Goal: Transaction & Acquisition: Purchase product/service

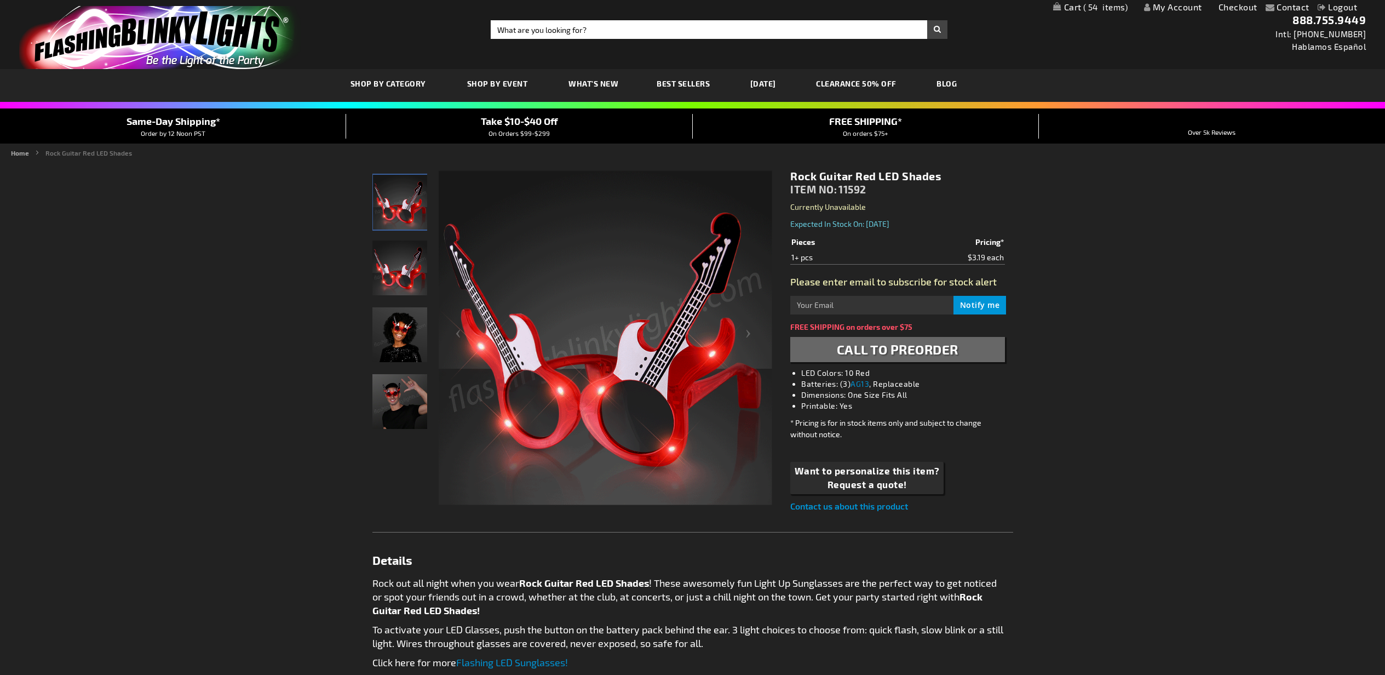
click at [699, 33] on input "Search" at bounding box center [719, 29] width 457 height 19
type input "pink lei"
click at [927, 20] on button "Search" at bounding box center [937, 29] width 20 height 19
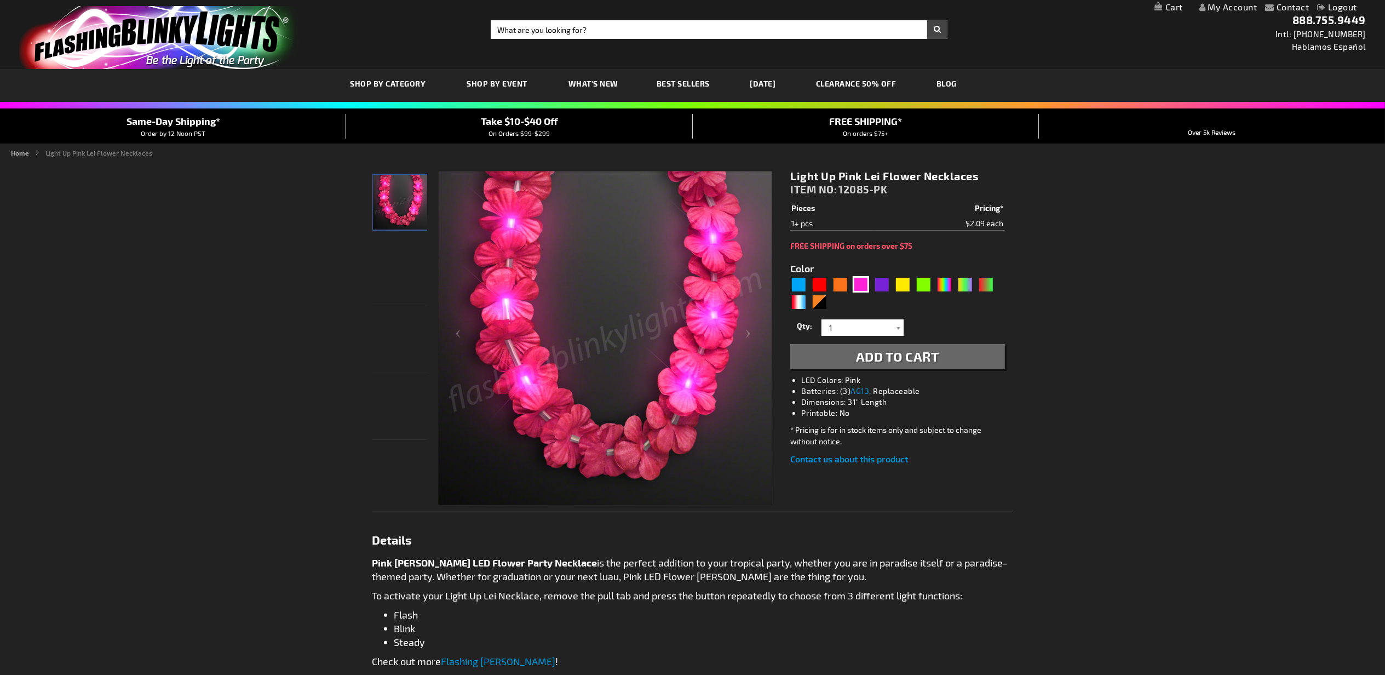
type input "5639"
click at [836, 330] on input "1" at bounding box center [863, 327] width 79 height 16
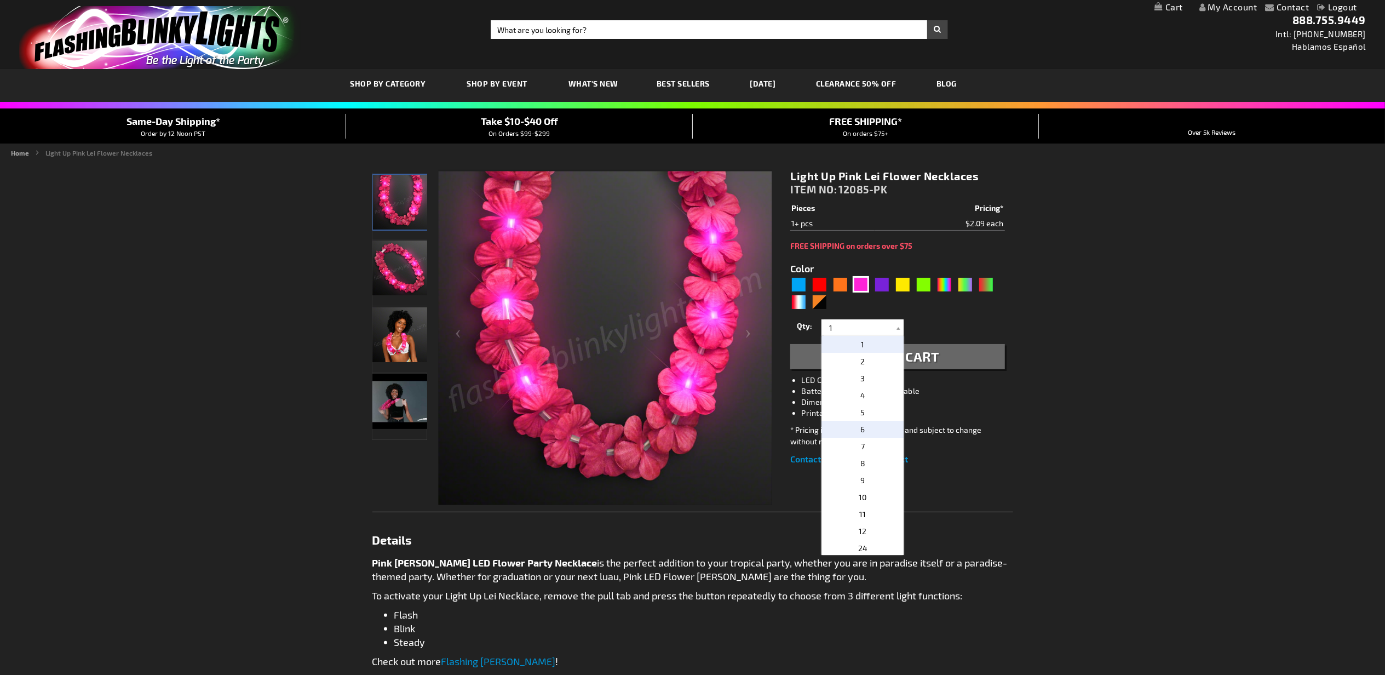
click at [864, 432] on p "6" at bounding box center [863, 429] width 82 height 17
type input "6"
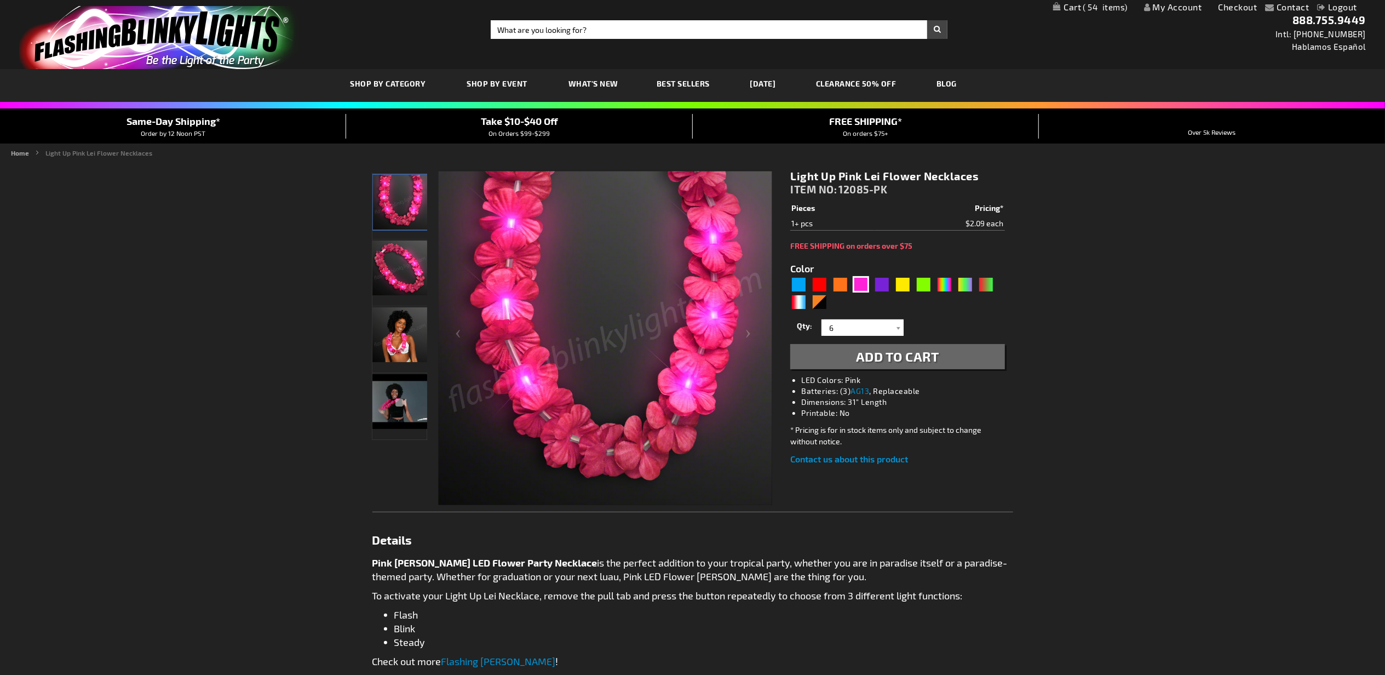
click at [923, 354] on span "Add to Cart" at bounding box center [897, 356] width 83 height 16
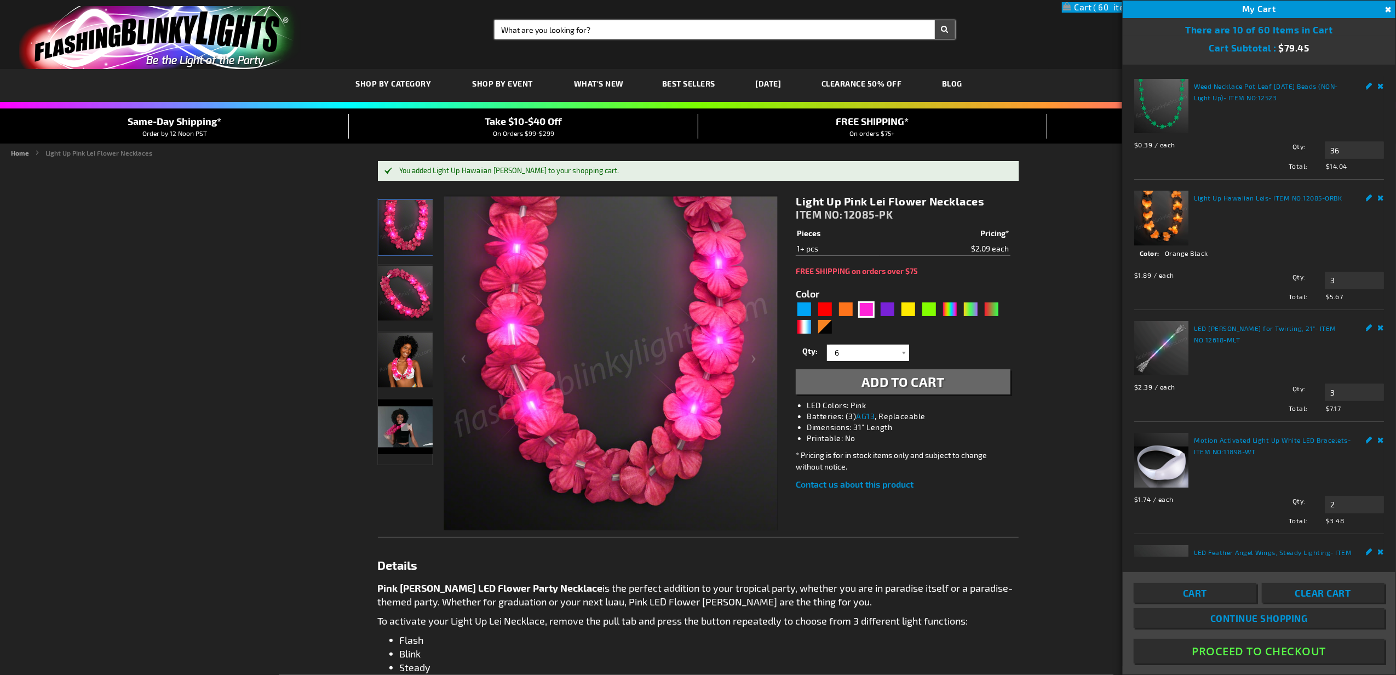
click at [702, 32] on input "Search" at bounding box center [725, 29] width 461 height 19
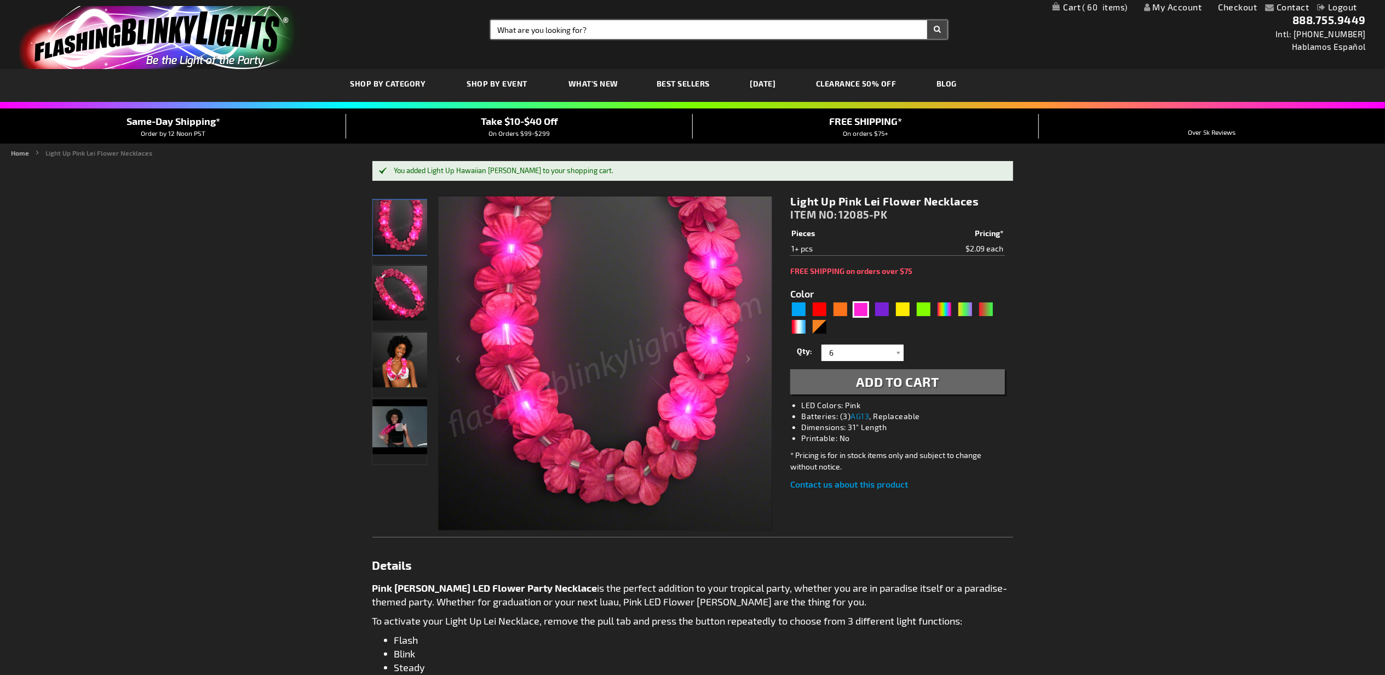
click at [702, 32] on input "Search" at bounding box center [719, 29] width 457 height 19
type input "red lei"
click at [927, 20] on button "Search" at bounding box center [937, 29] width 20 height 19
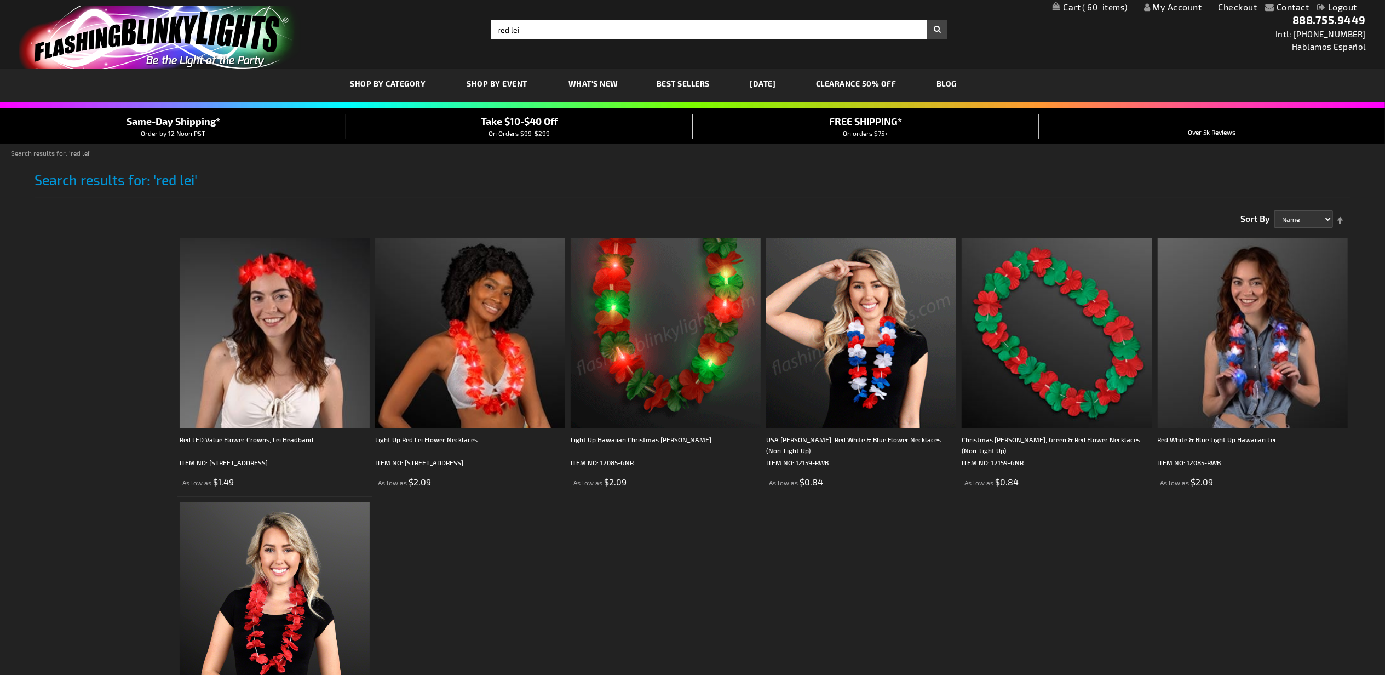
scroll to position [243, 0]
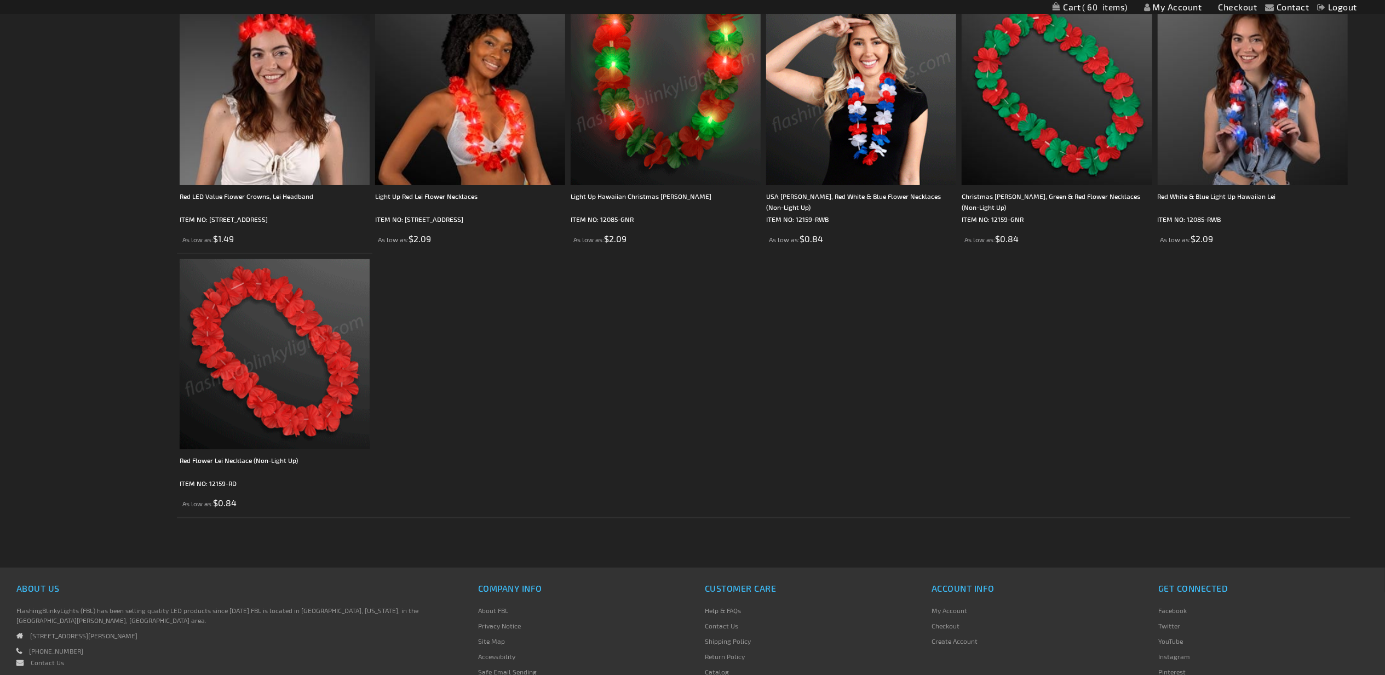
drag, startPoint x: 334, startPoint y: 371, endPoint x: 344, endPoint y: 345, distance: 28.3
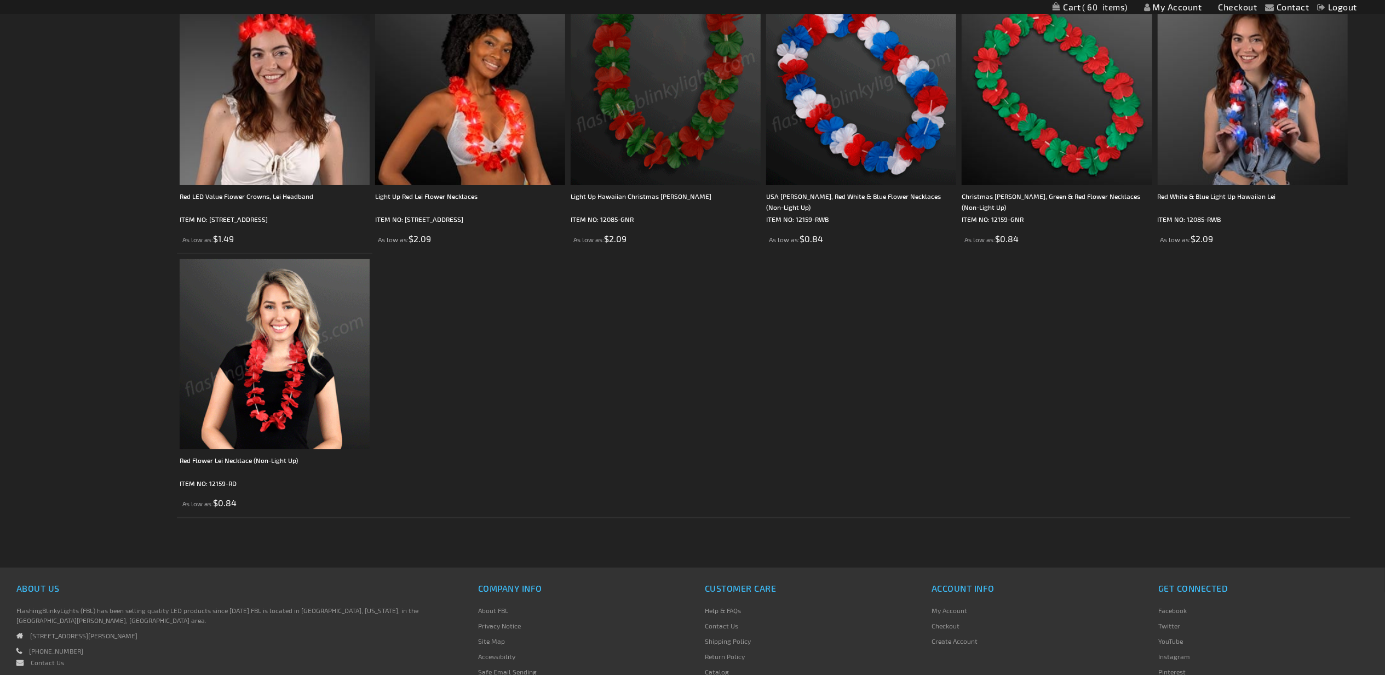
click at [334, 371] on img at bounding box center [275, 354] width 190 height 190
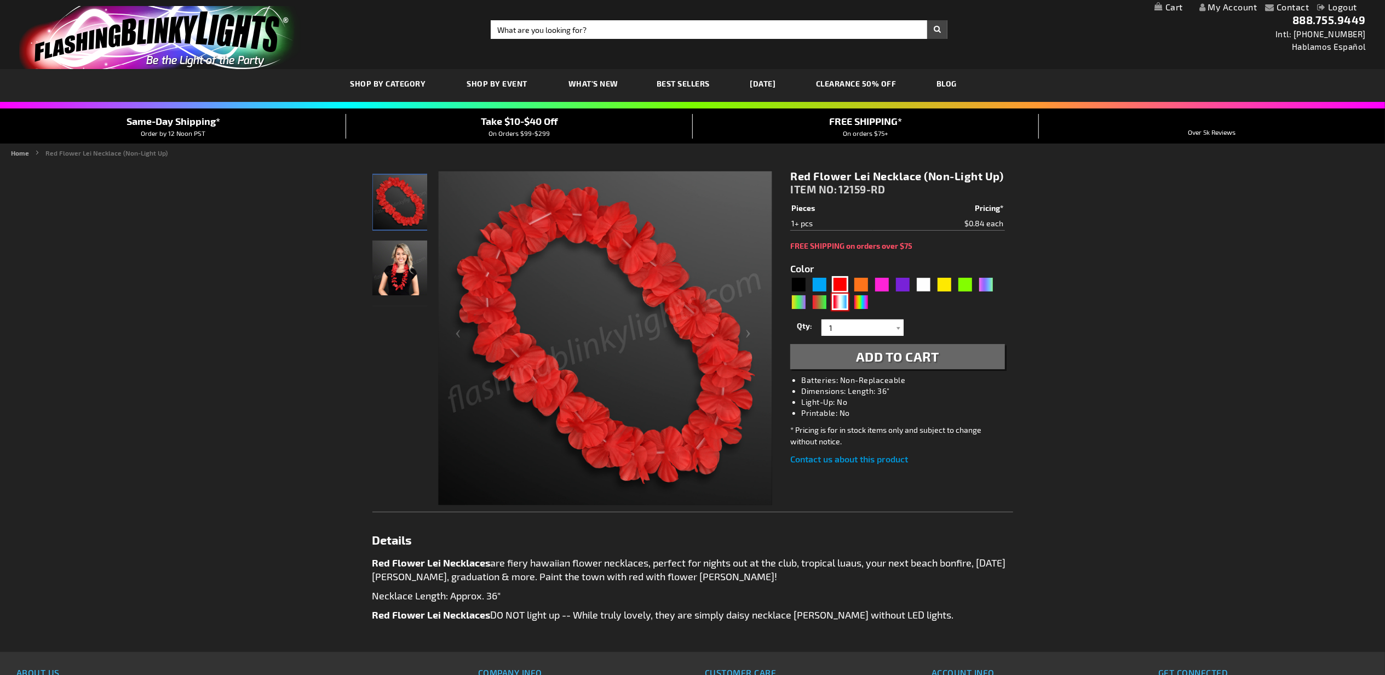
click at [845, 300] on div "RWB" at bounding box center [840, 302] width 16 height 16
type input "5643"
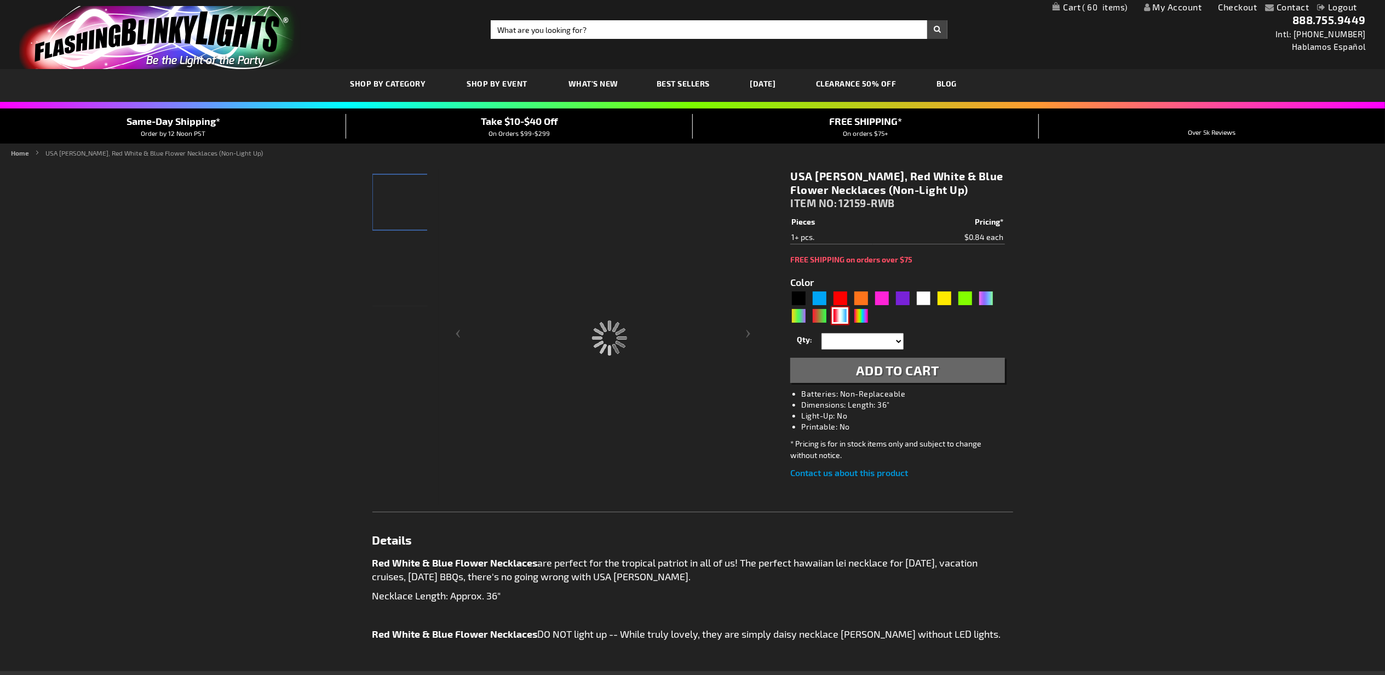
type input "12159-RWB"
type input "Customize - USA [PERSON_NAME], Red White &amp; Blue Flower Necklaces (Non-Light…"
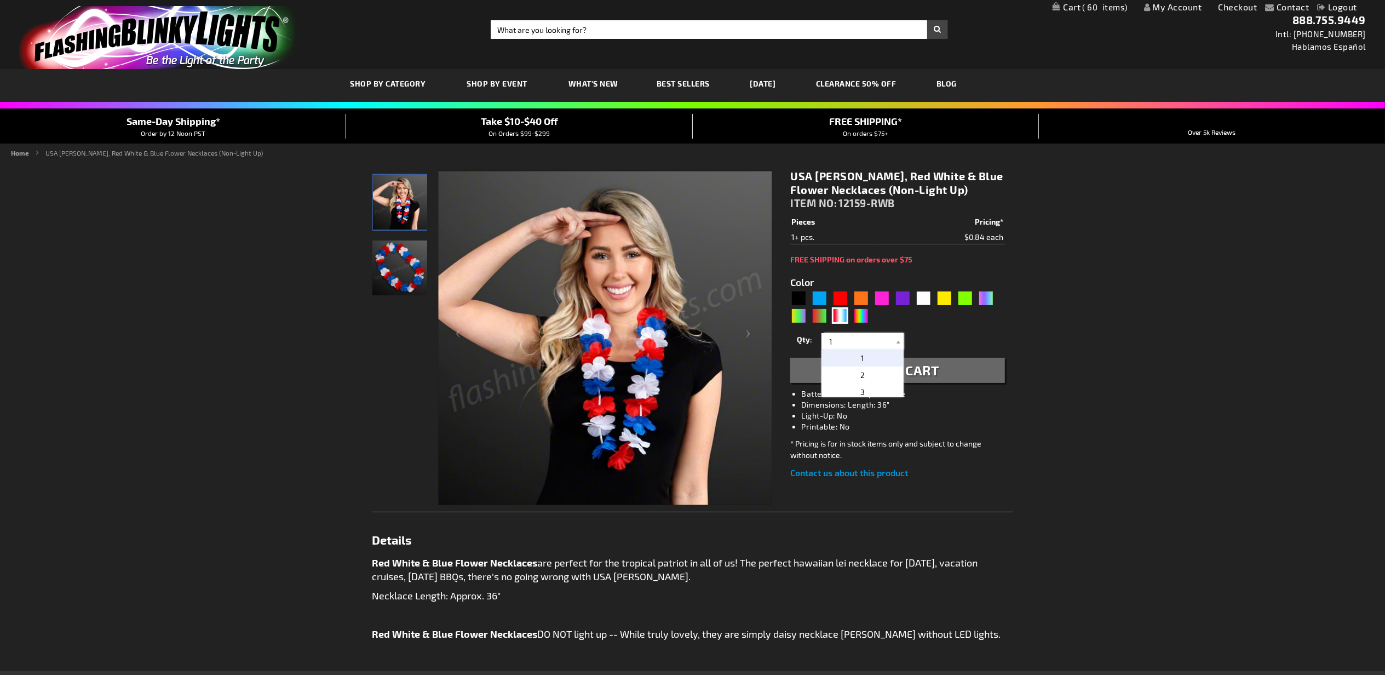
click at [859, 339] on input "1" at bounding box center [863, 341] width 79 height 16
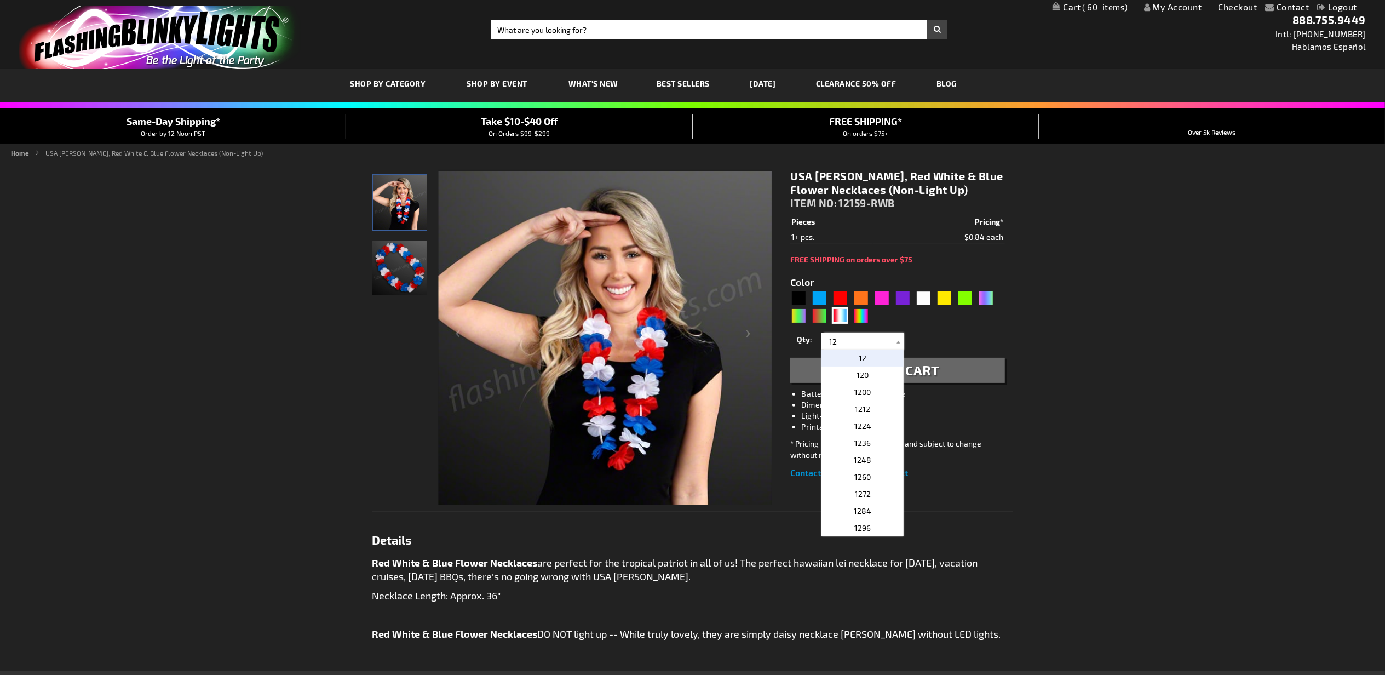
type input "12"
click at [949, 375] on button "Add to Cart" at bounding box center [897, 370] width 214 height 25
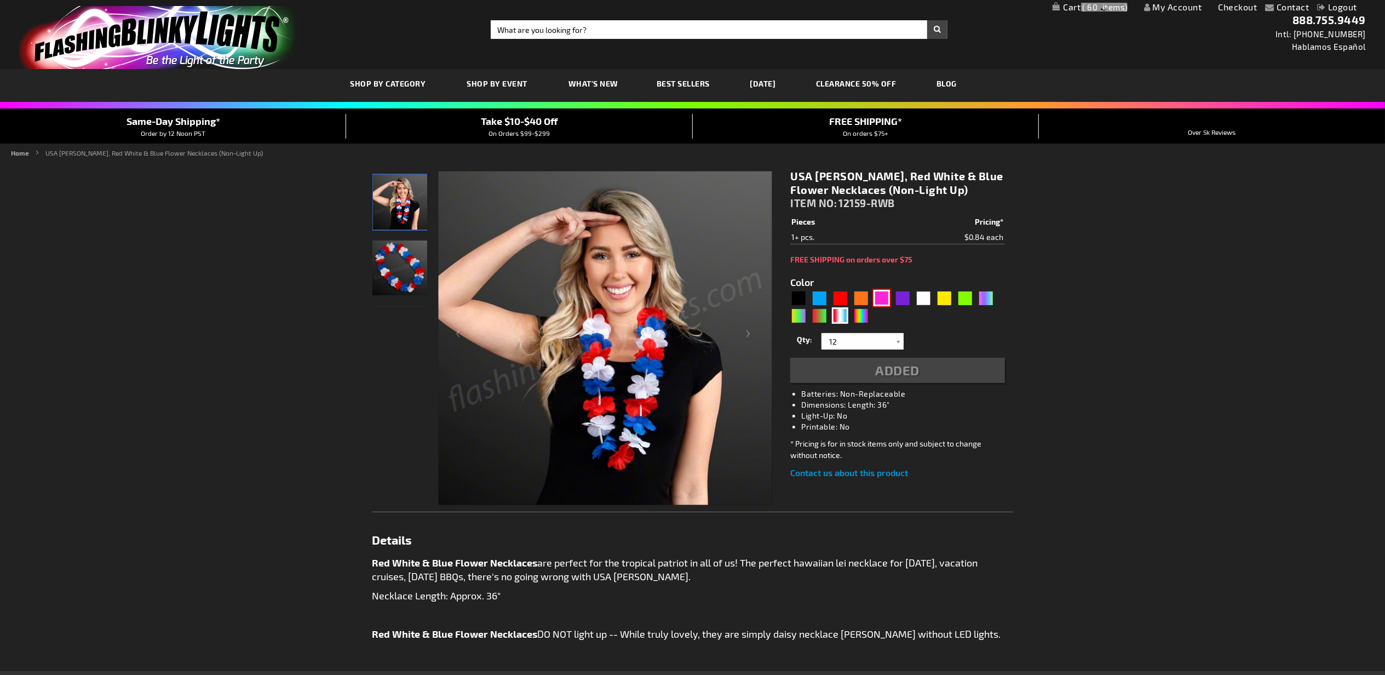
click at [876, 301] on div "Pink" at bounding box center [882, 298] width 16 height 16
type input "5639"
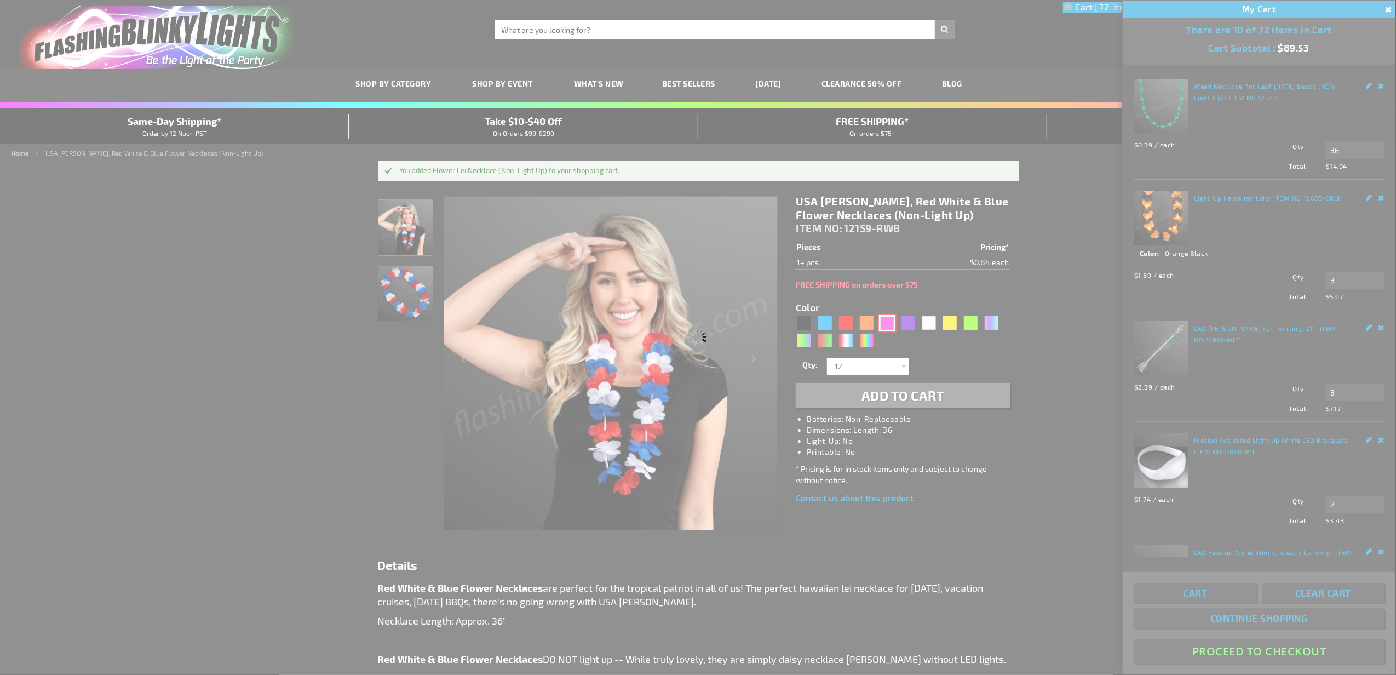
type input "12159-PK"
type input "Customize - Pink Flower Lei Necklace (Non-Light Up) - ITEM NO: 12159-PK"
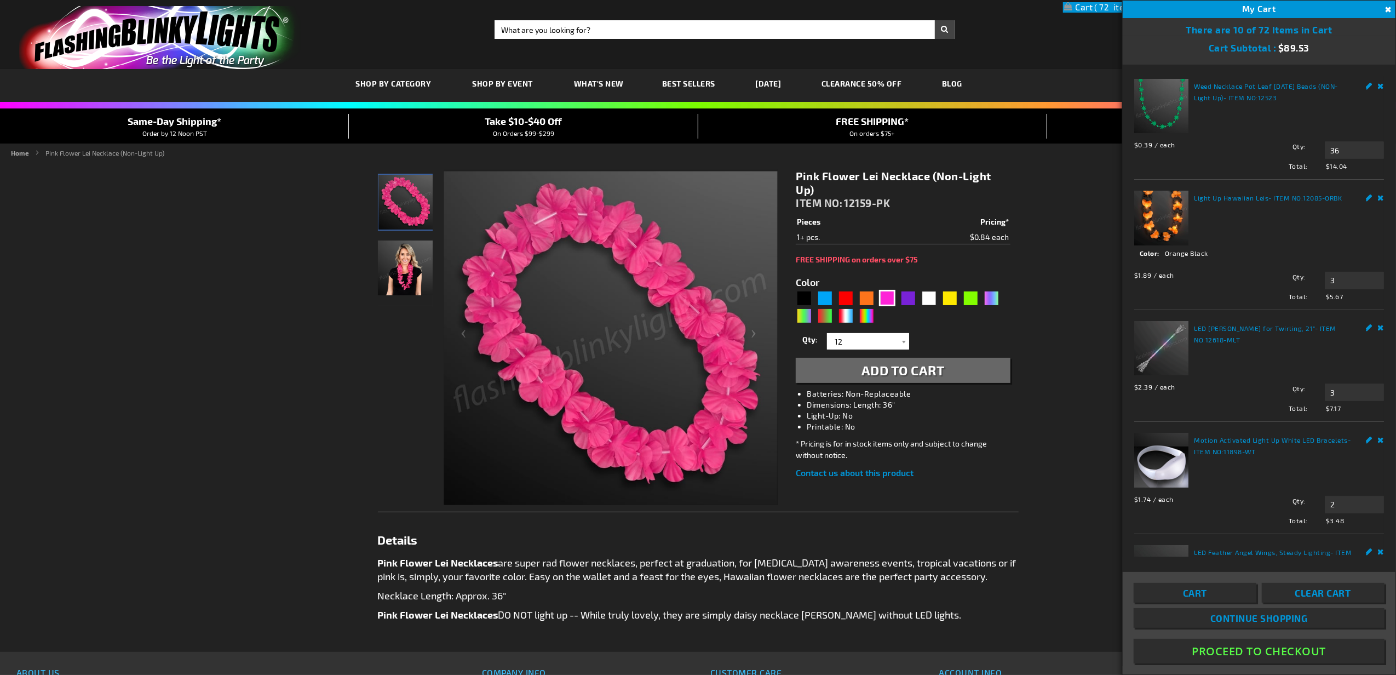
click at [917, 371] on span "Add to Cart" at bounding box center [903, 370] width 83 height 16
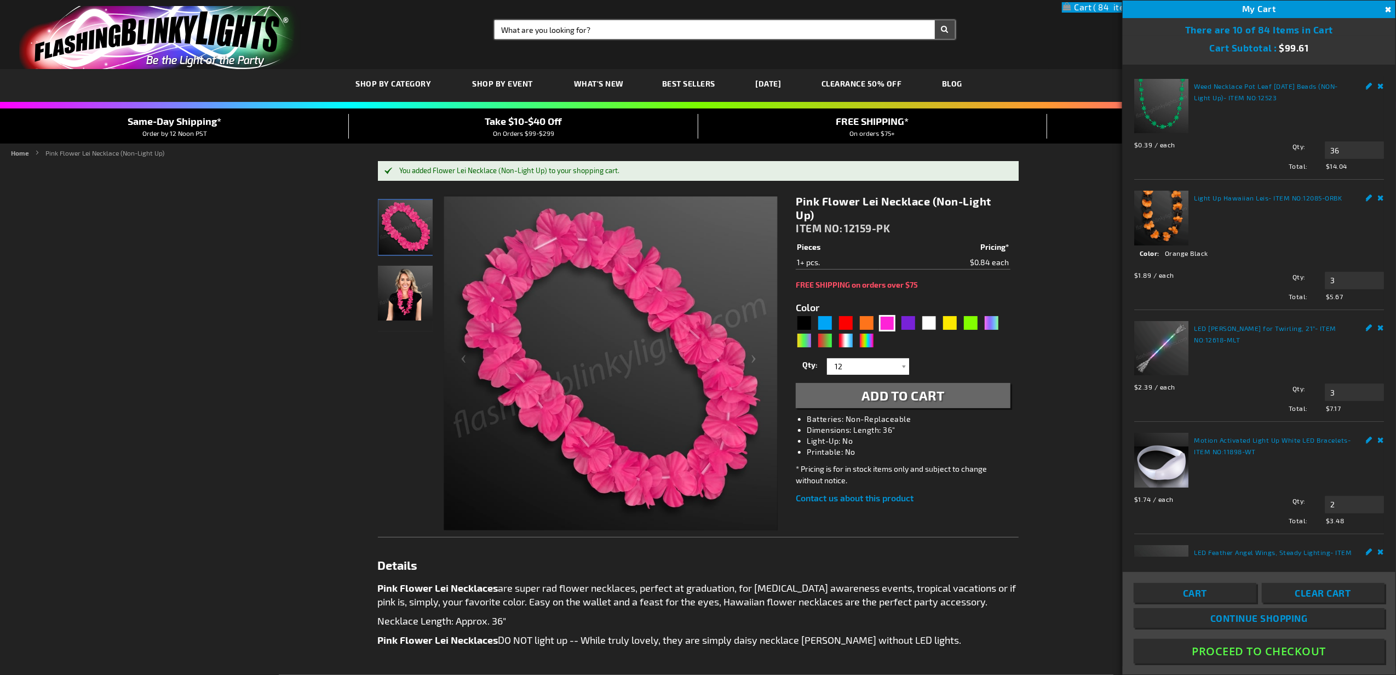
click at [658, 33] on input "Search" at bounding box center [725, 29] width 461 height 19
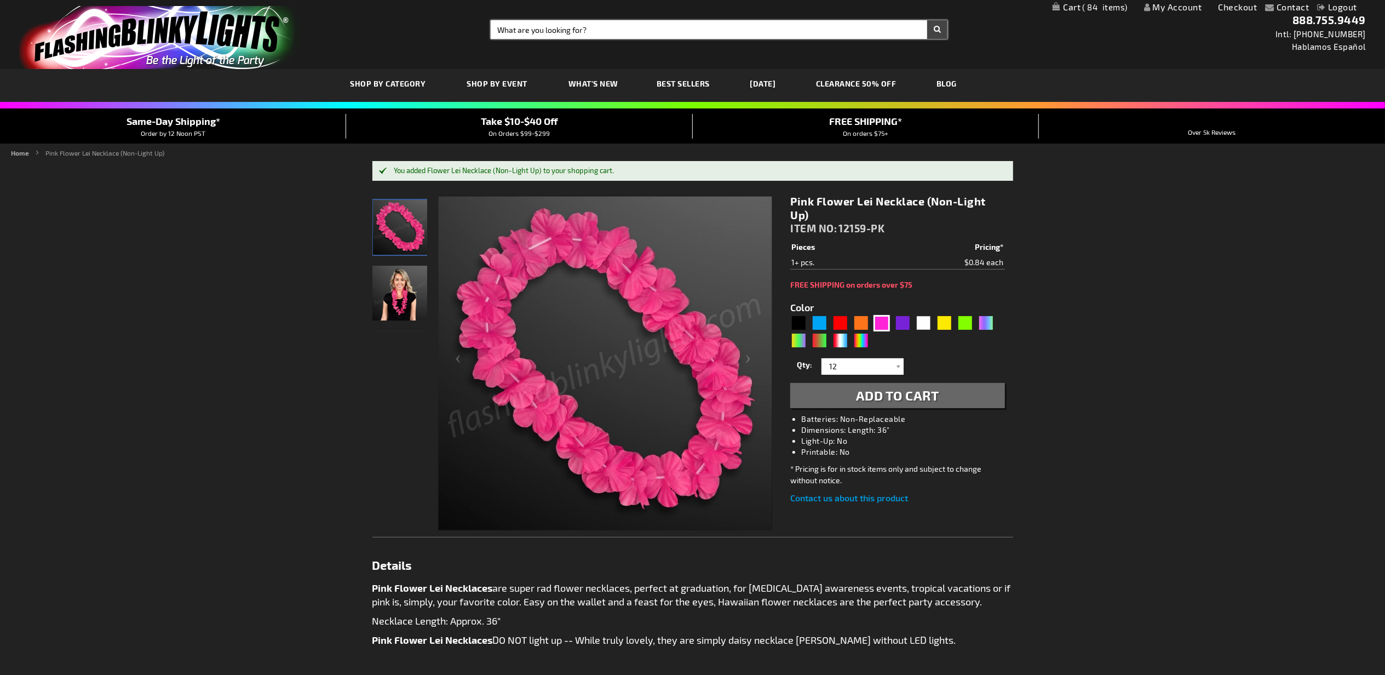
click at [658, 33] on input "Search" at bounding box center [719, 29] width 457 height 19
type input "noodle"
click at [927, 20] on button "Search" at bounding box center [937, 29] width 20 height 19
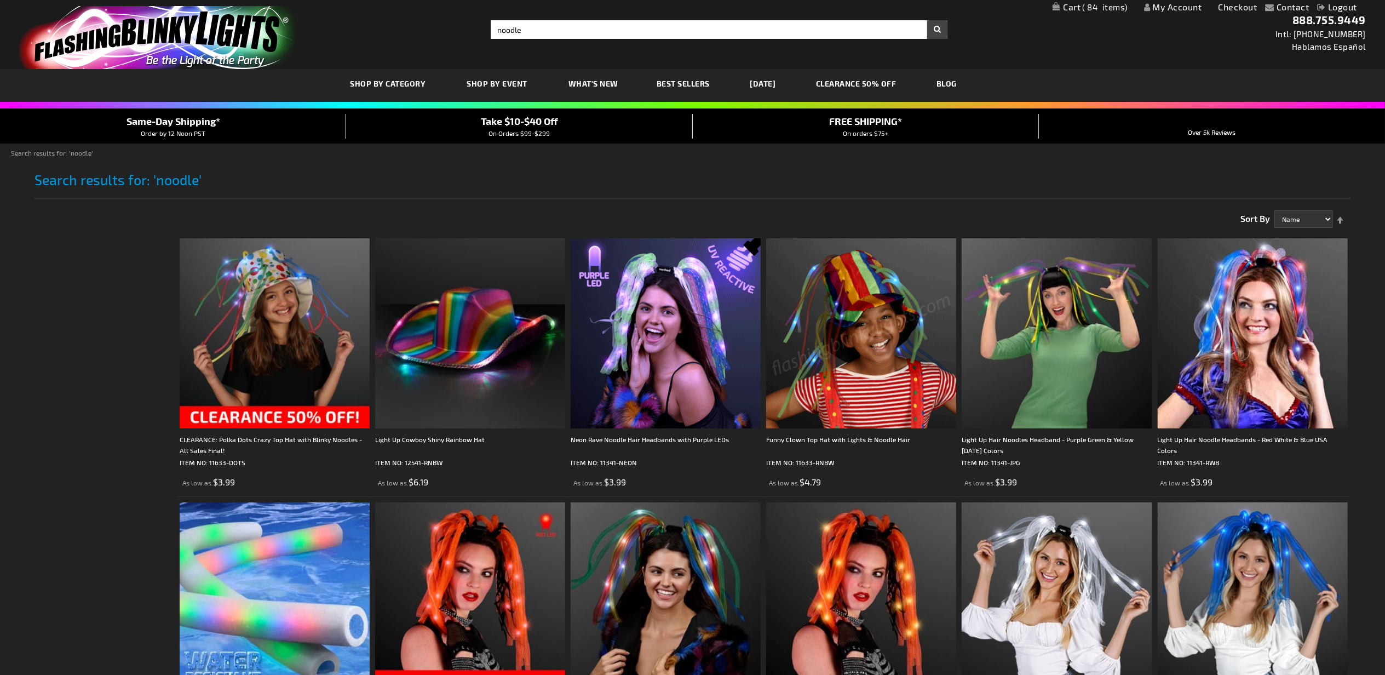
scroll to position [122, 0]
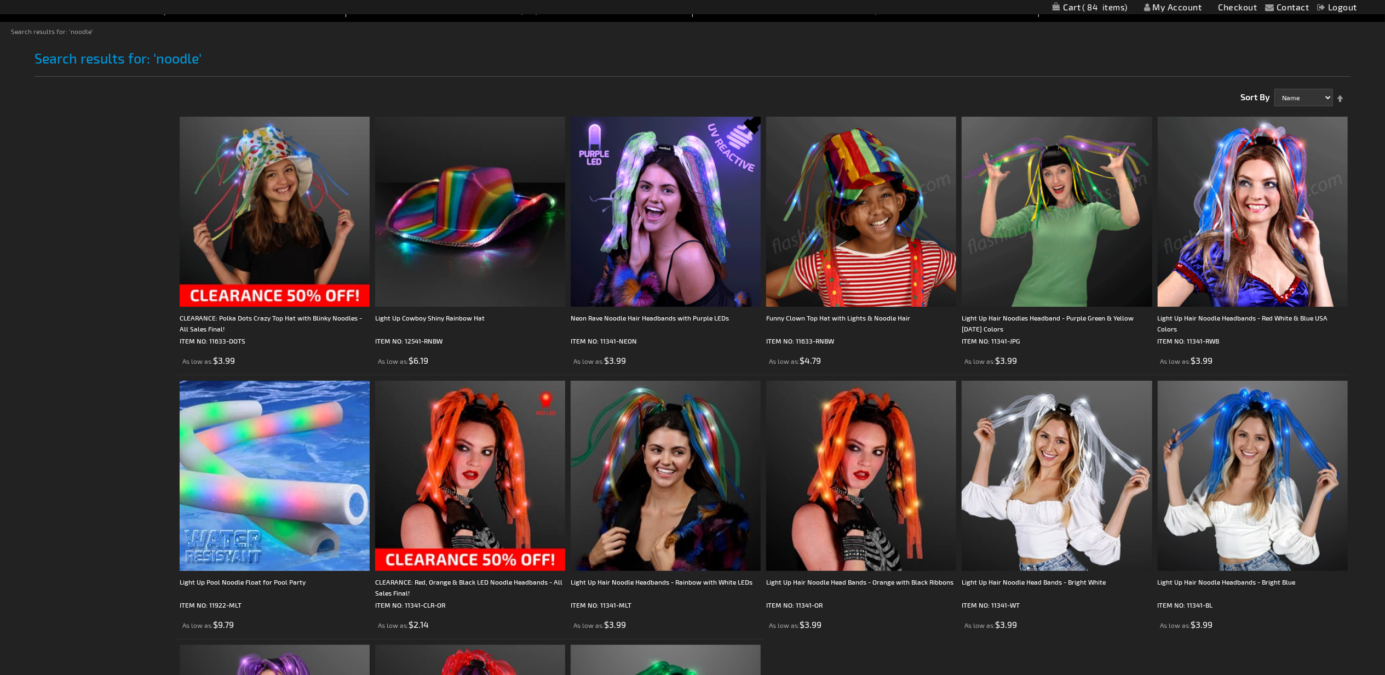
click at [1281, 265] on img at bounding box center [1253, 212] width 190 height 190
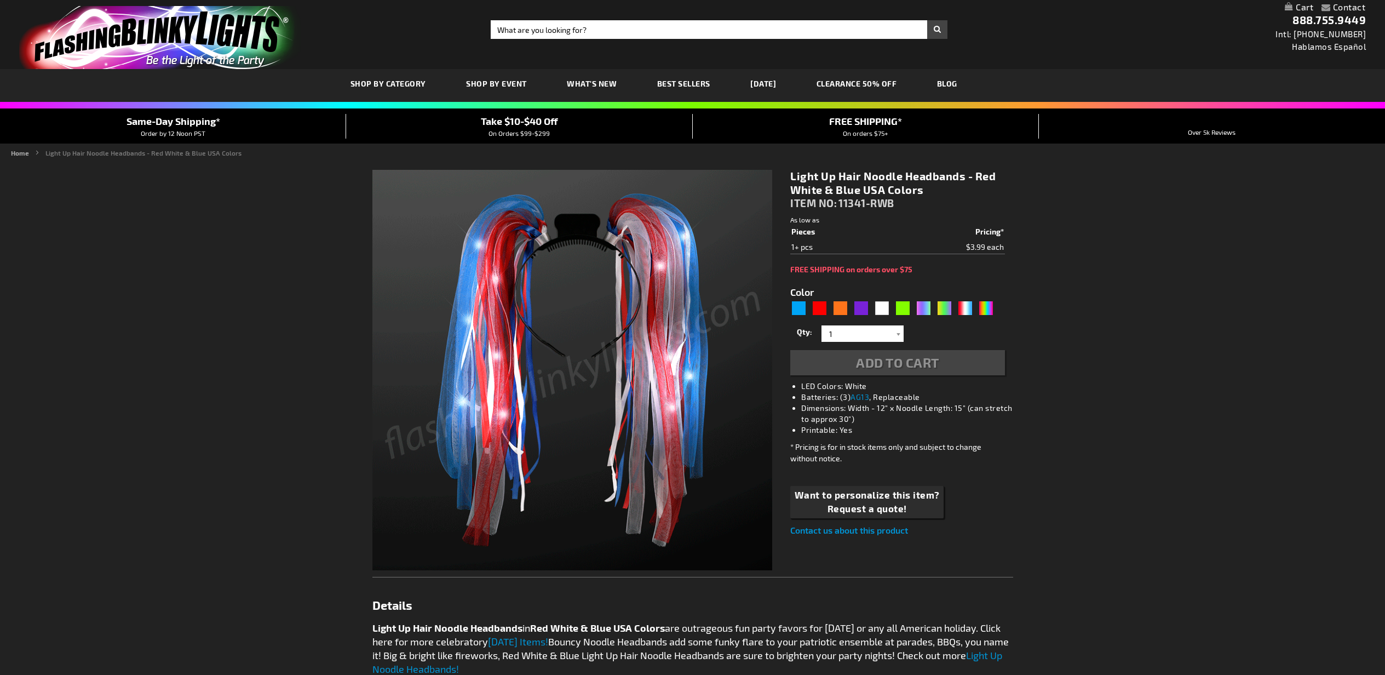
type input "5643"
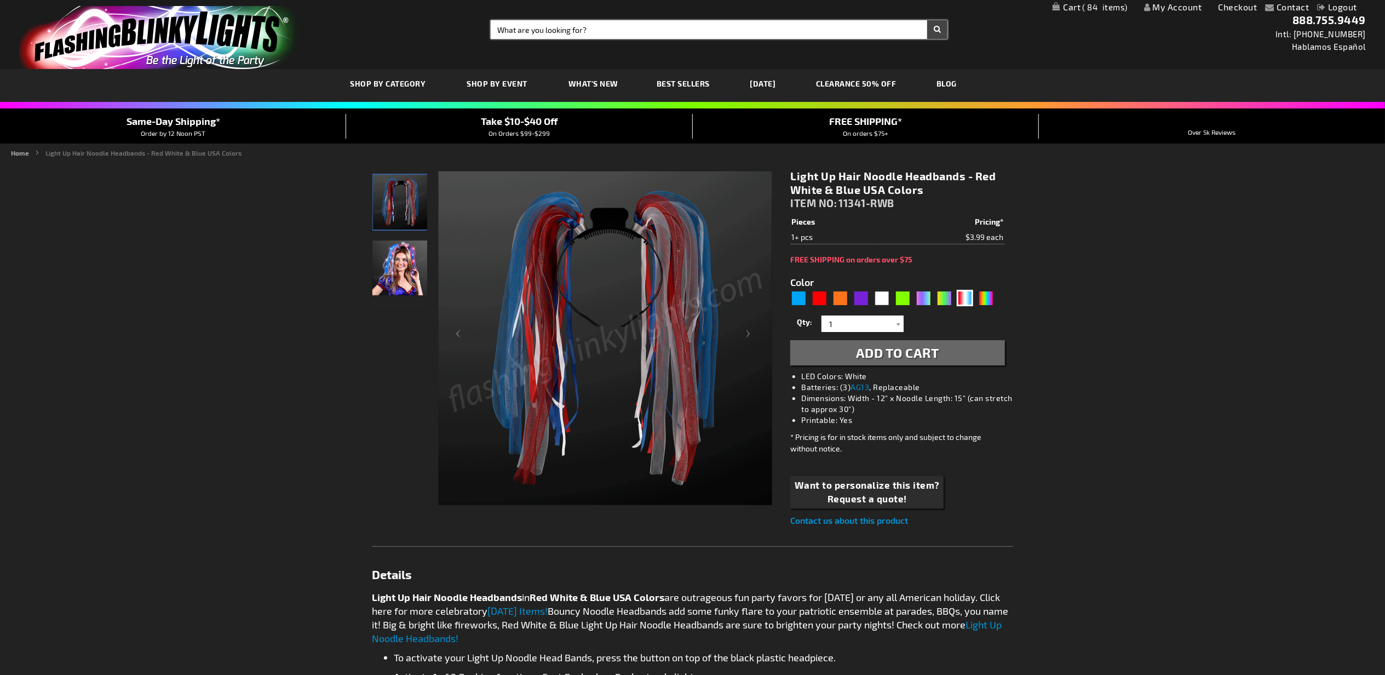
click at [636, 29] on input "Search" at bounding box center [719, 29] width 457 height 19
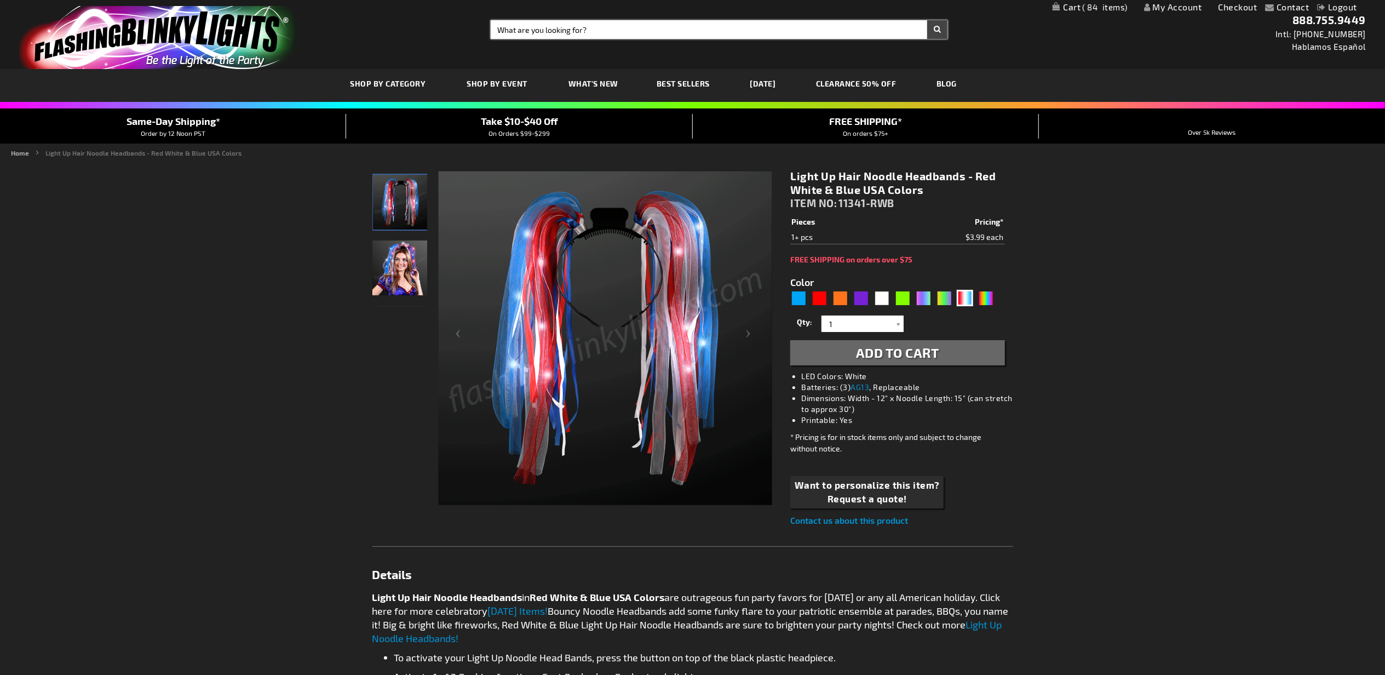
click at [636, 29] on input "Search" at bounding box center [719, 29] width 457 height 19
click at [851, 323] on input "1" at bounding box center [863, 324] width 79 height 16
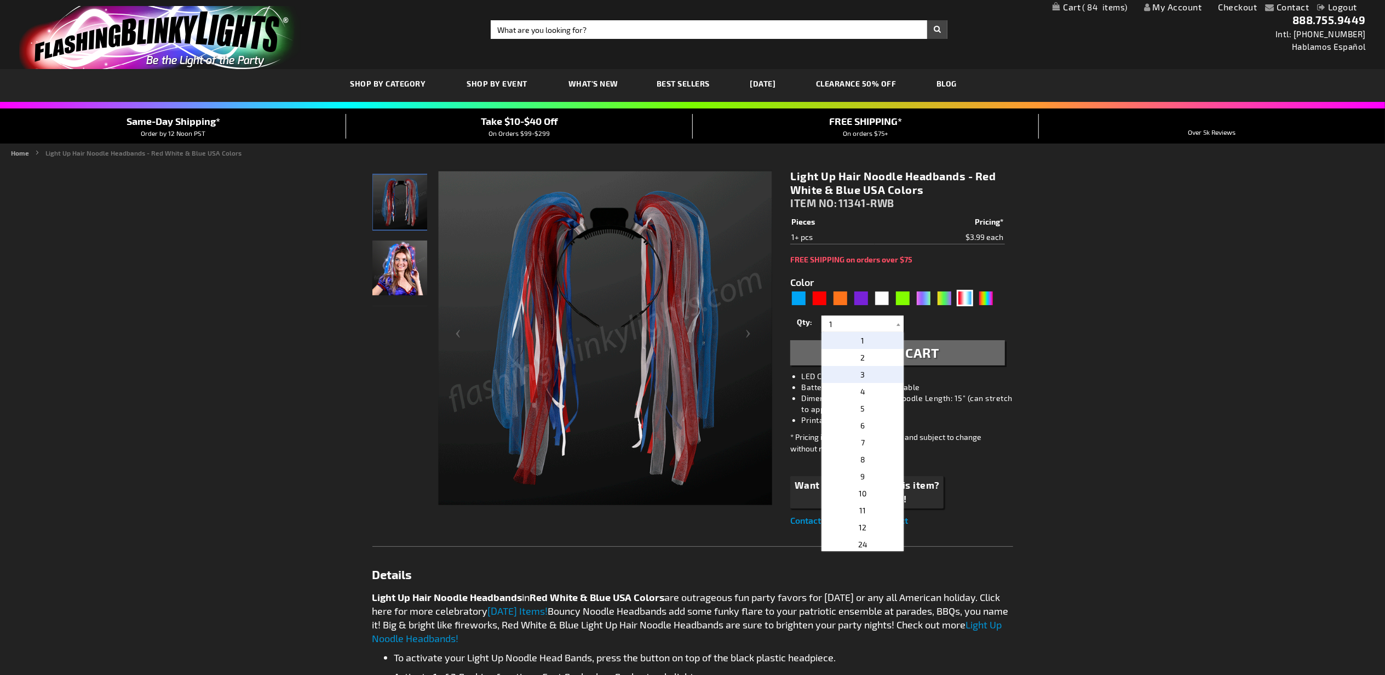
click at [864, 376] on p "3" at bounding box center [863, 374] width 82 height 17
type input "3"
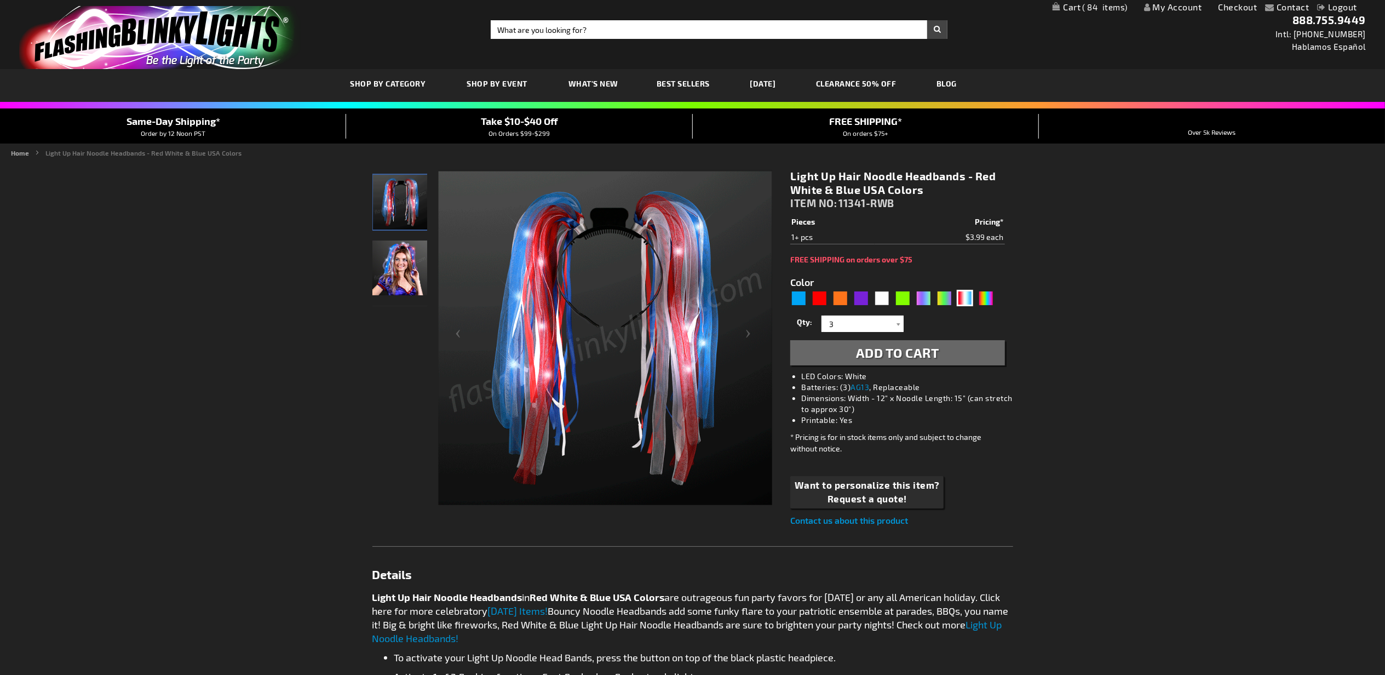
click at [897, 354] on span "Add to Cart" at bounding box center [897, 353] width 83 height 16
click at [588, 31] on input "Search" at bounding box center [719, 29] width 457 height 19
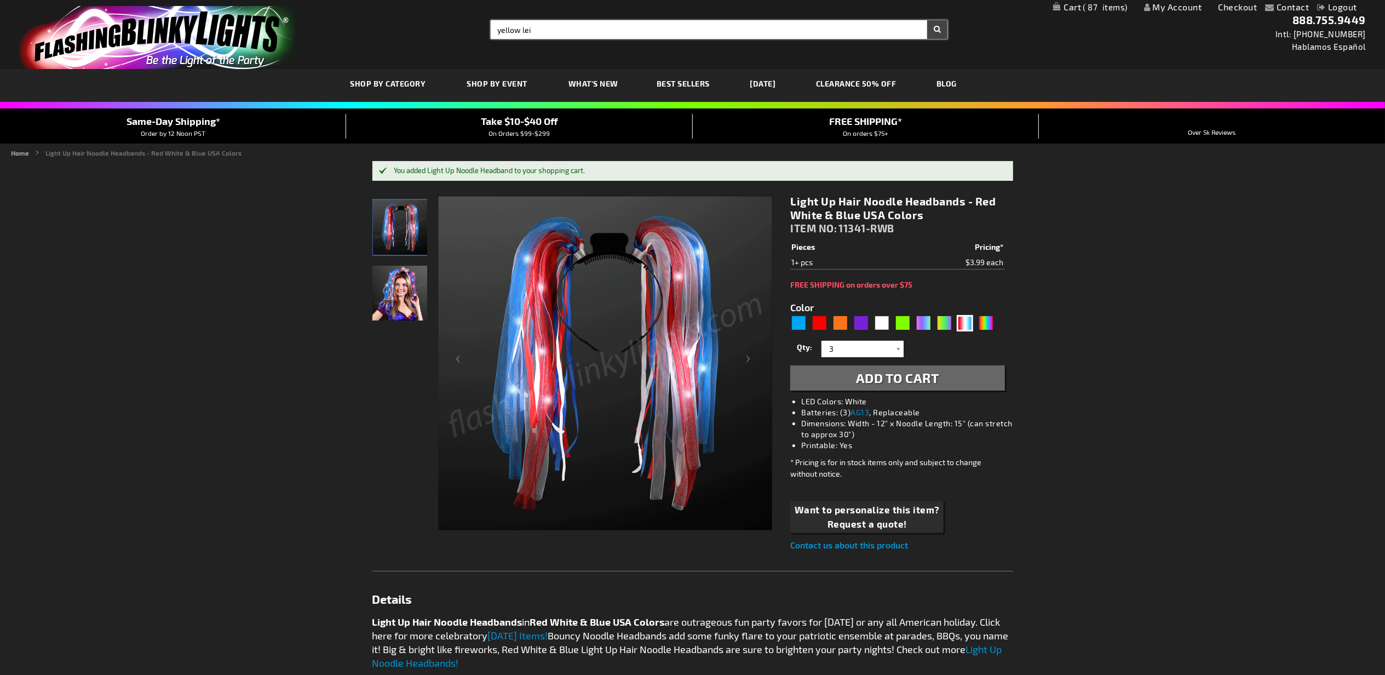
type input "yellow lei"
click at [927, 20] on button "Search" at bounding box center [937, 29] width 20 height 19
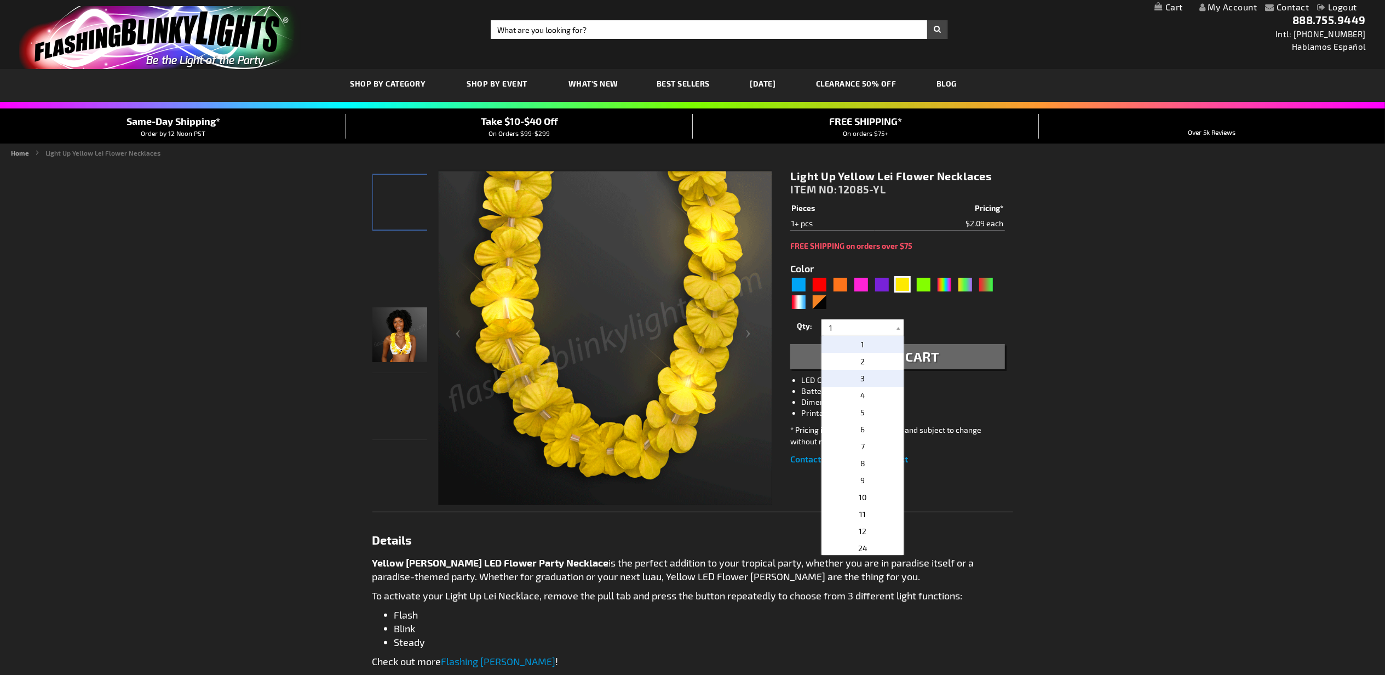
type input "5647"
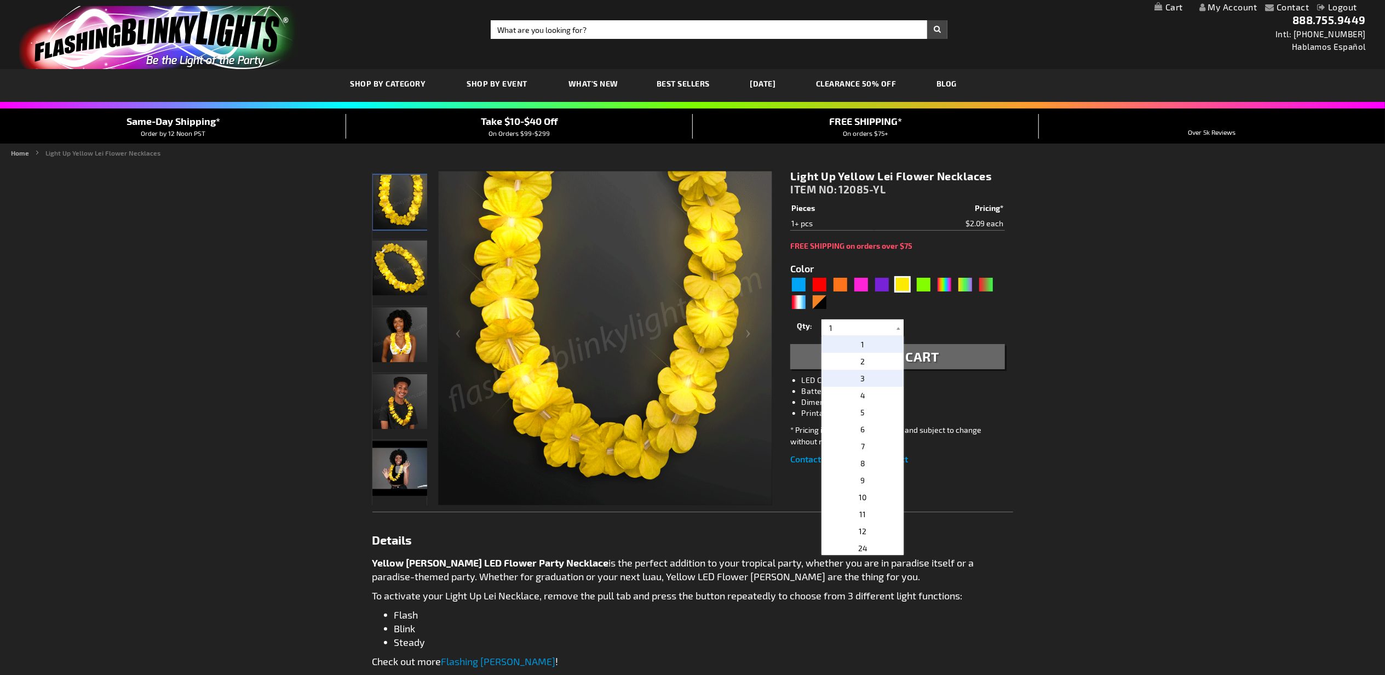
click at [869, 372] on p "3" at bounding box center [863, 378] width 82 height 17
type input "3"
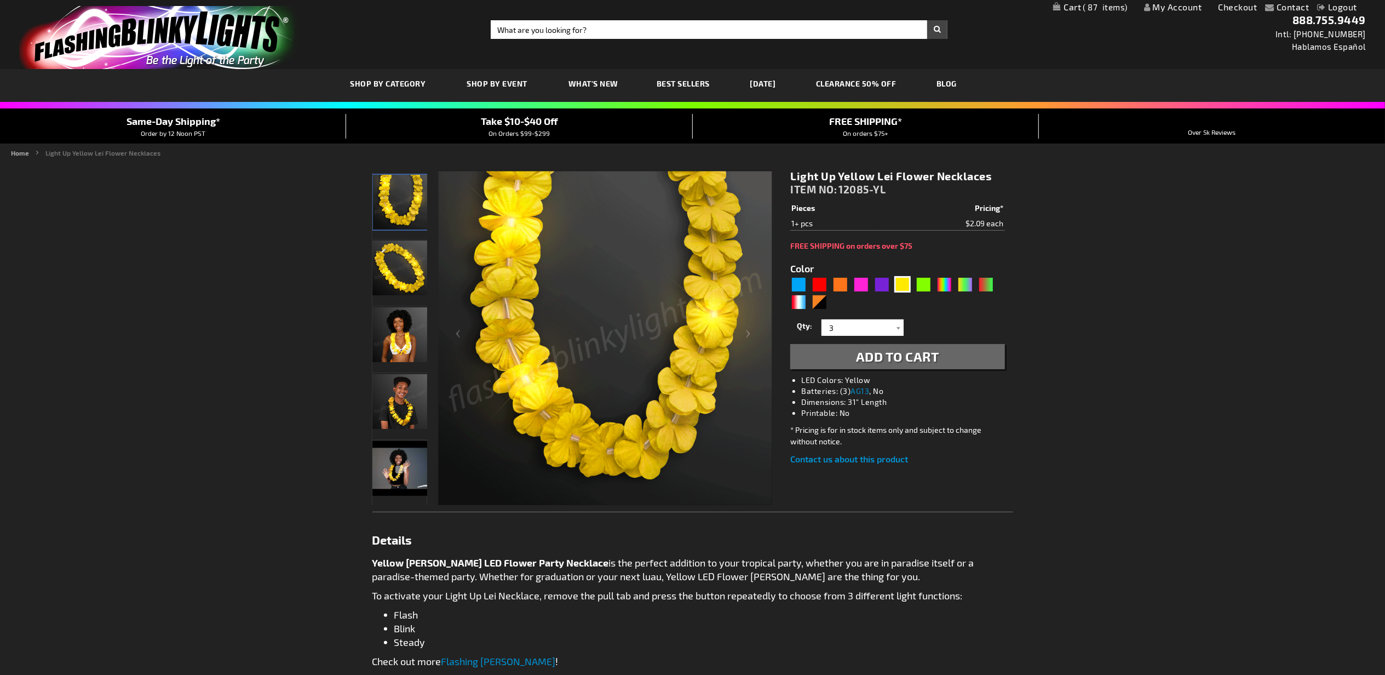
click at [892, 353] on span "Add to Cart" at bounding box center [897, 356] width 83 height 16
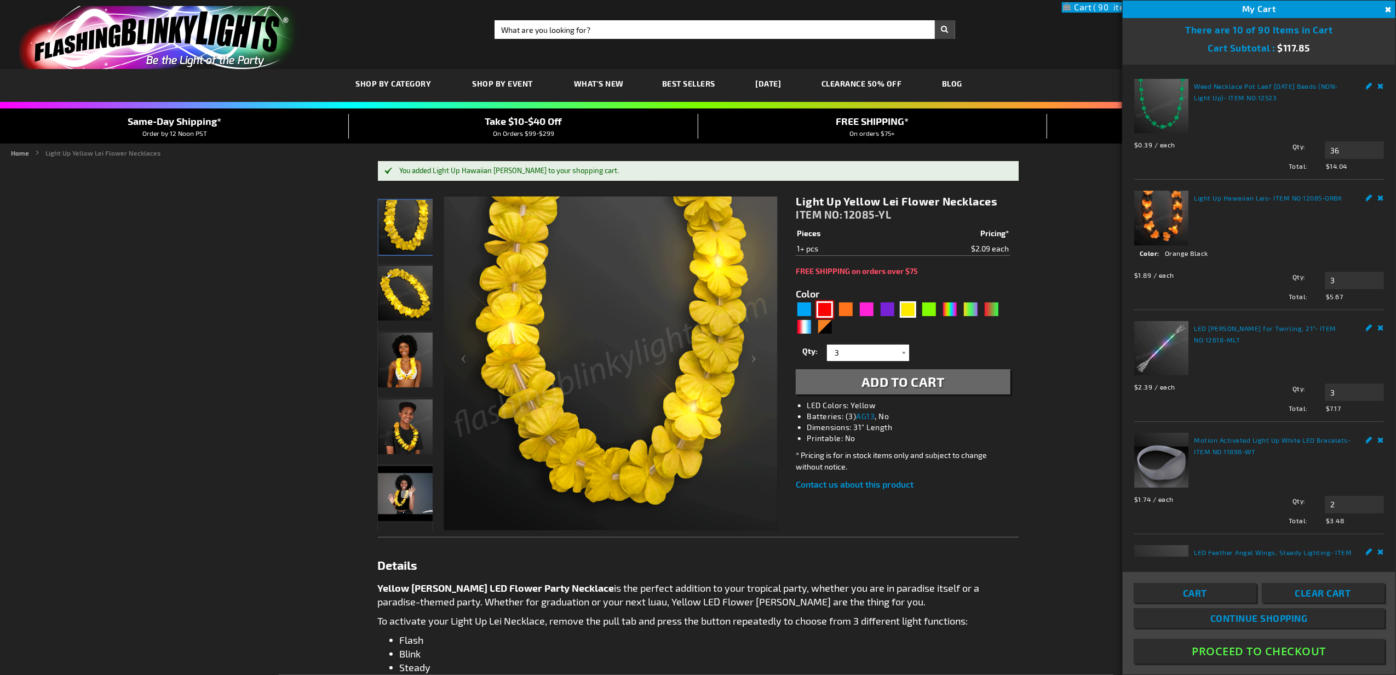
click at [827, 310] on div "Red" at bounding box center [825, 309] width 16 height 16
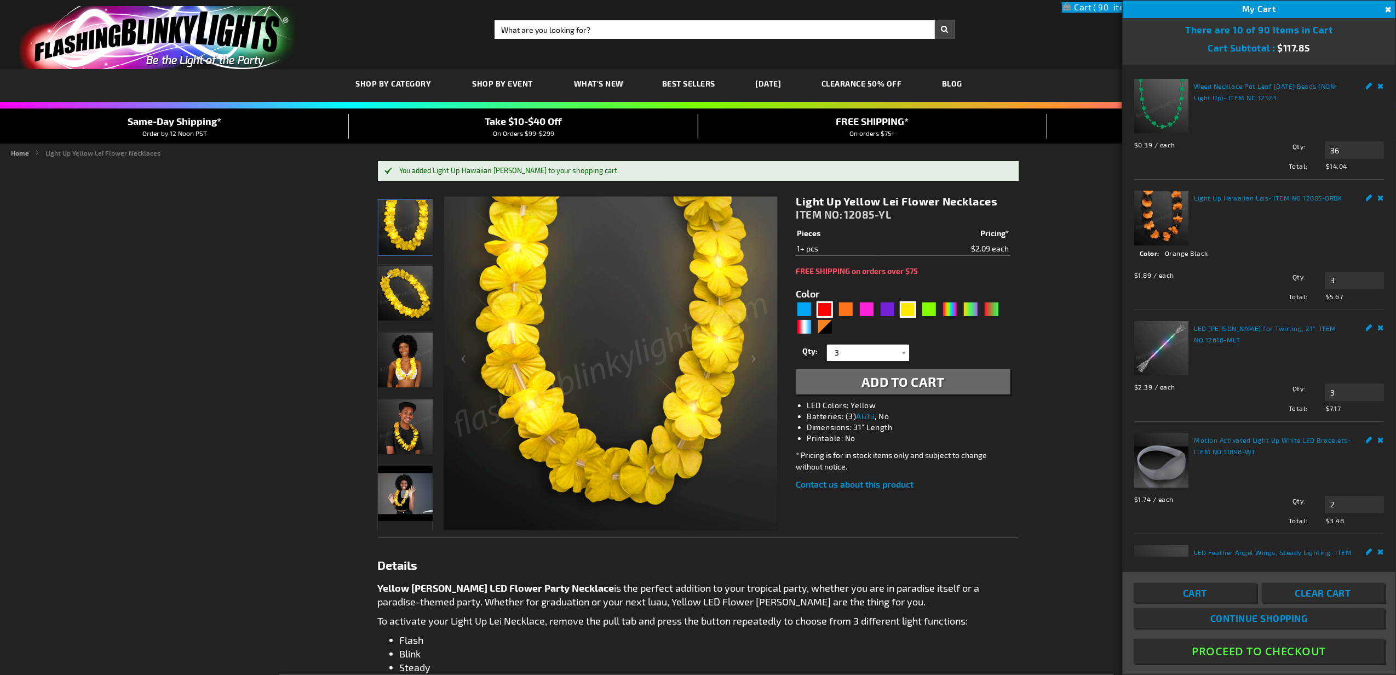
type input "5641"
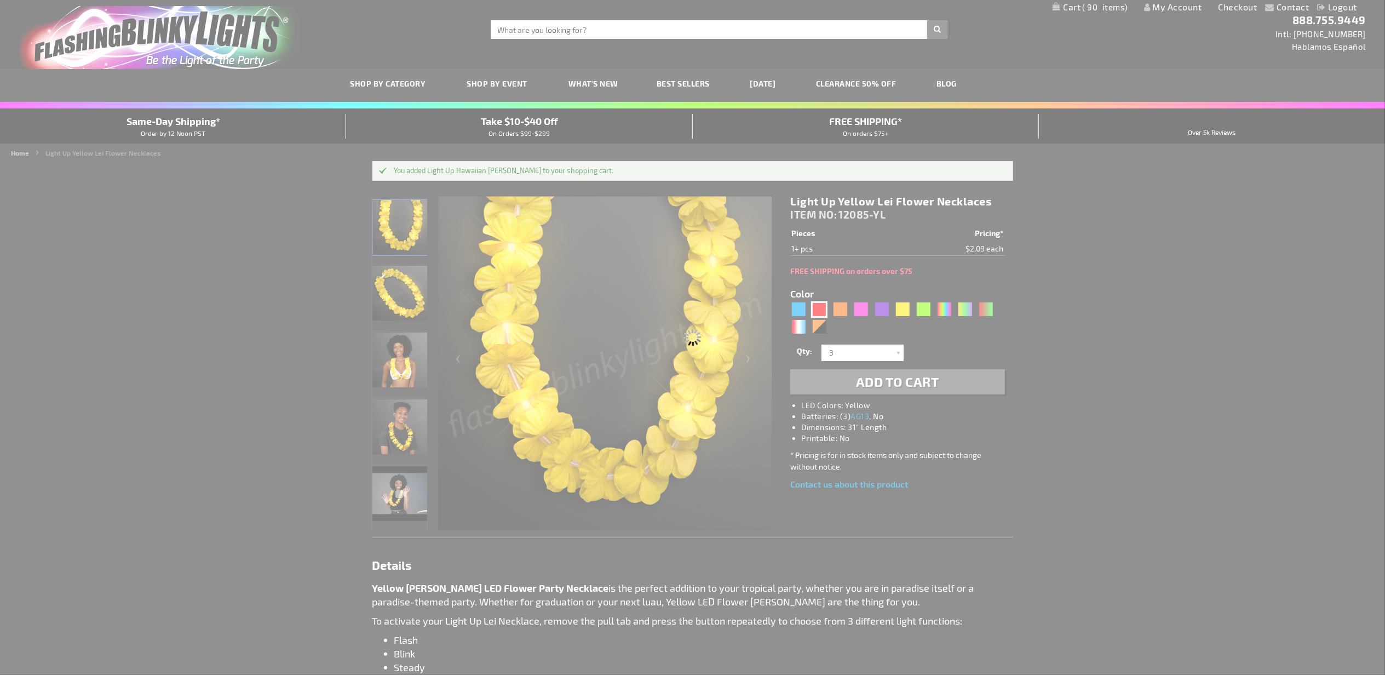
type input "12085-RD"
type input "Customize - Light Up Red Lei Flower Necklaces - ITEM NO: 12085-RD"
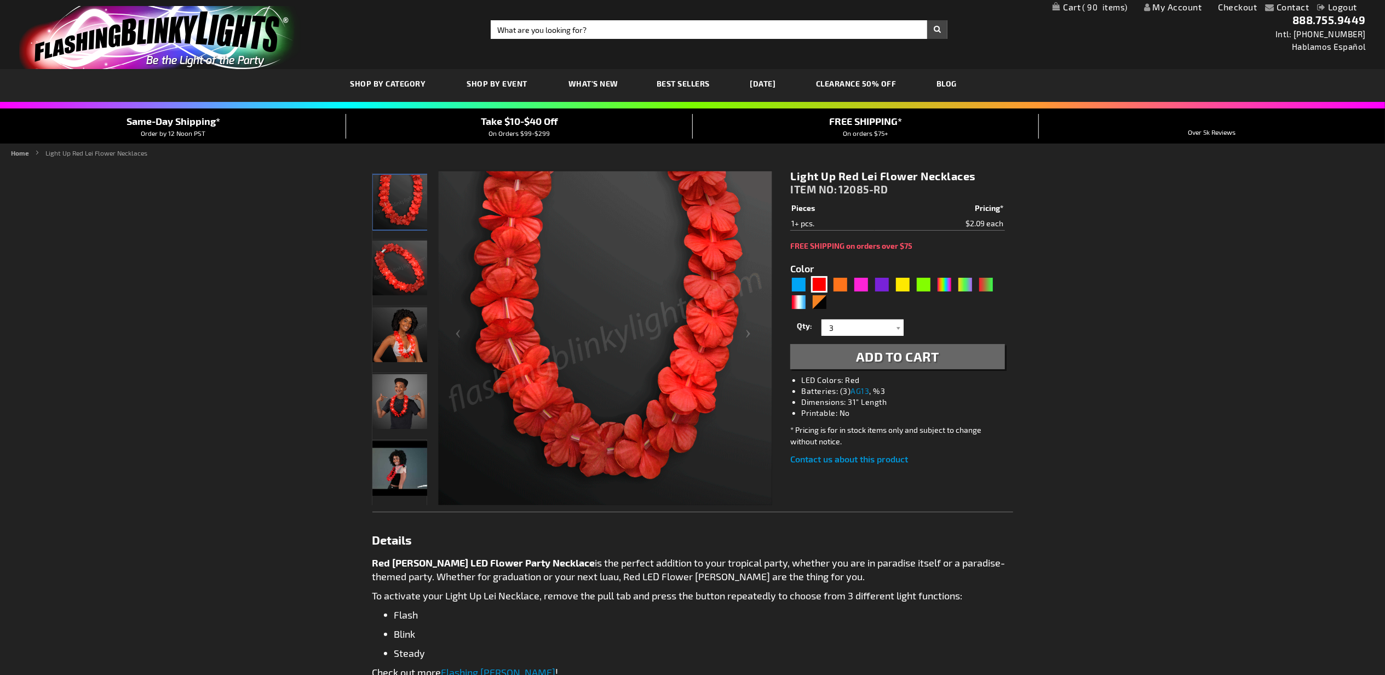
click at [889, 358] on span "Add to Cart" at bounding box center [897, 356] width 83 height 16
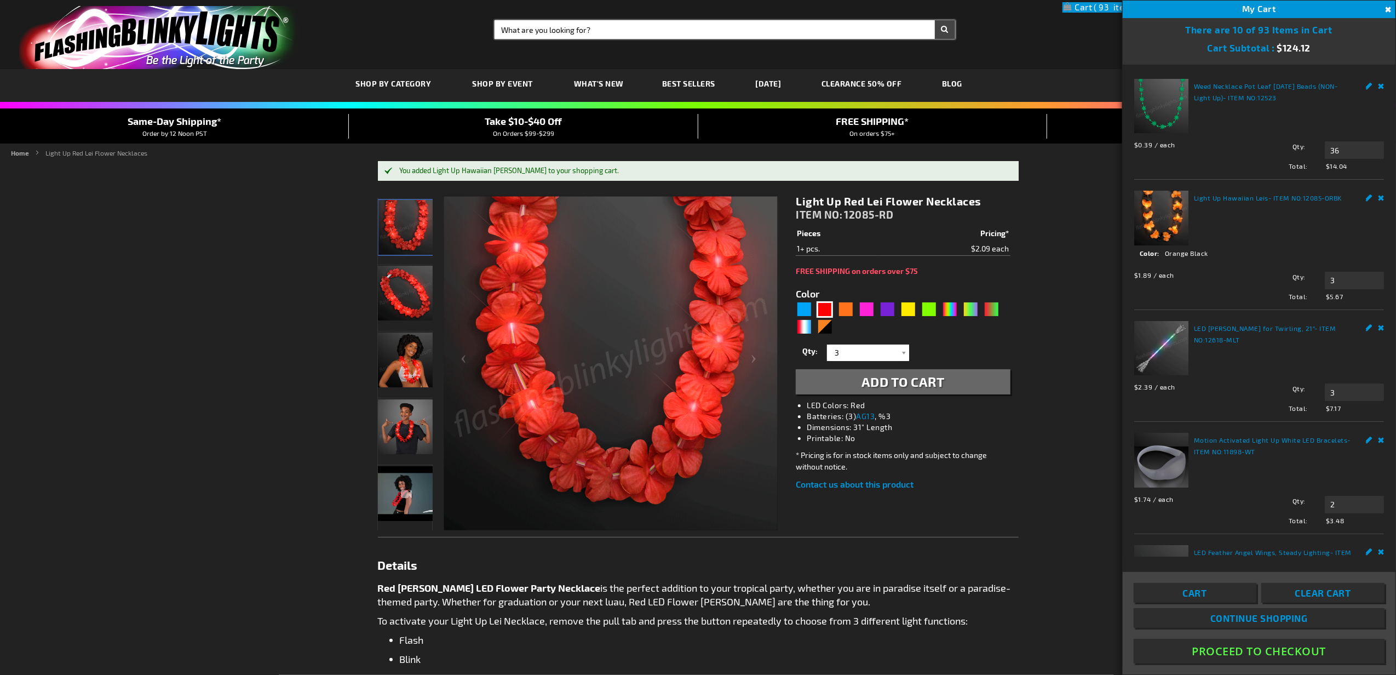
click at [764, 34] on input "Search" at bounding box center [725, 29] width 461 height 19
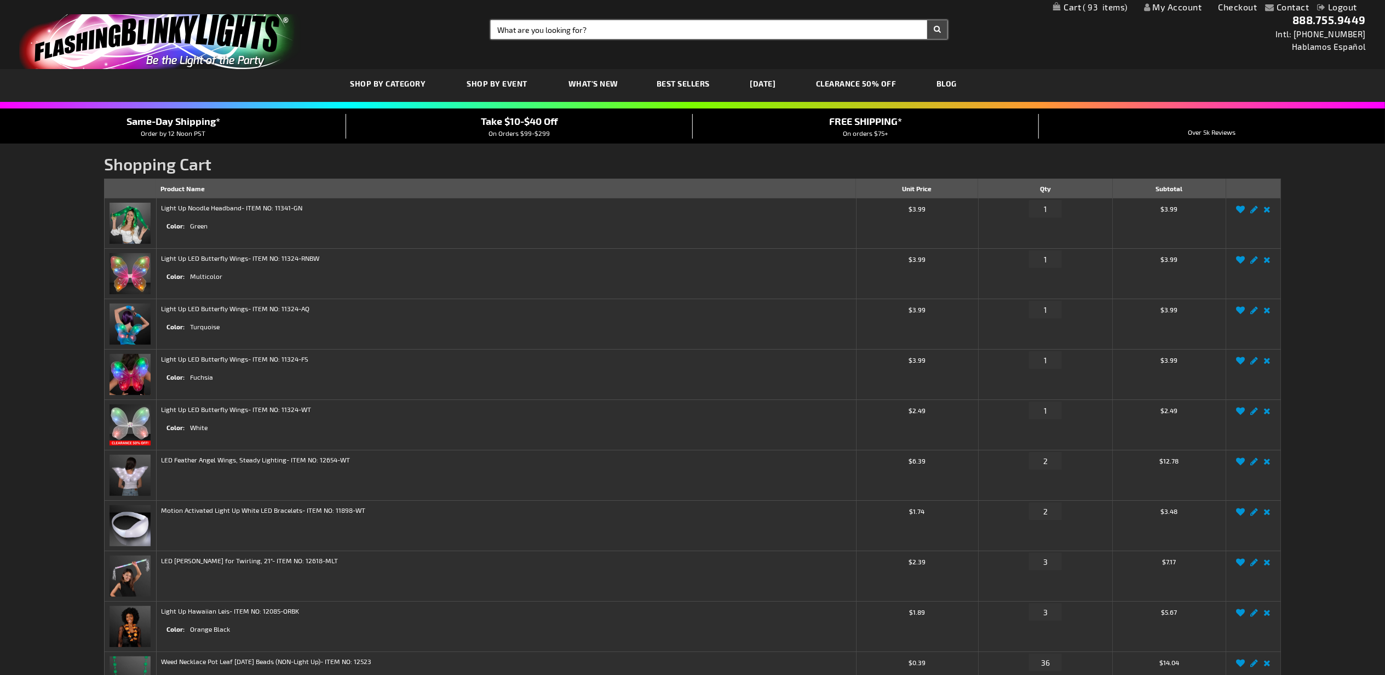
click at [608, 33] on input "Search" at bounding box center [719, 29] width 457 height 19
type input "globe"
click at [927, 20] on button "Search" at bounding box center [937, 29] width 20 height 19
